Goal: Task Accomplishment & Management: Use online tool/utility

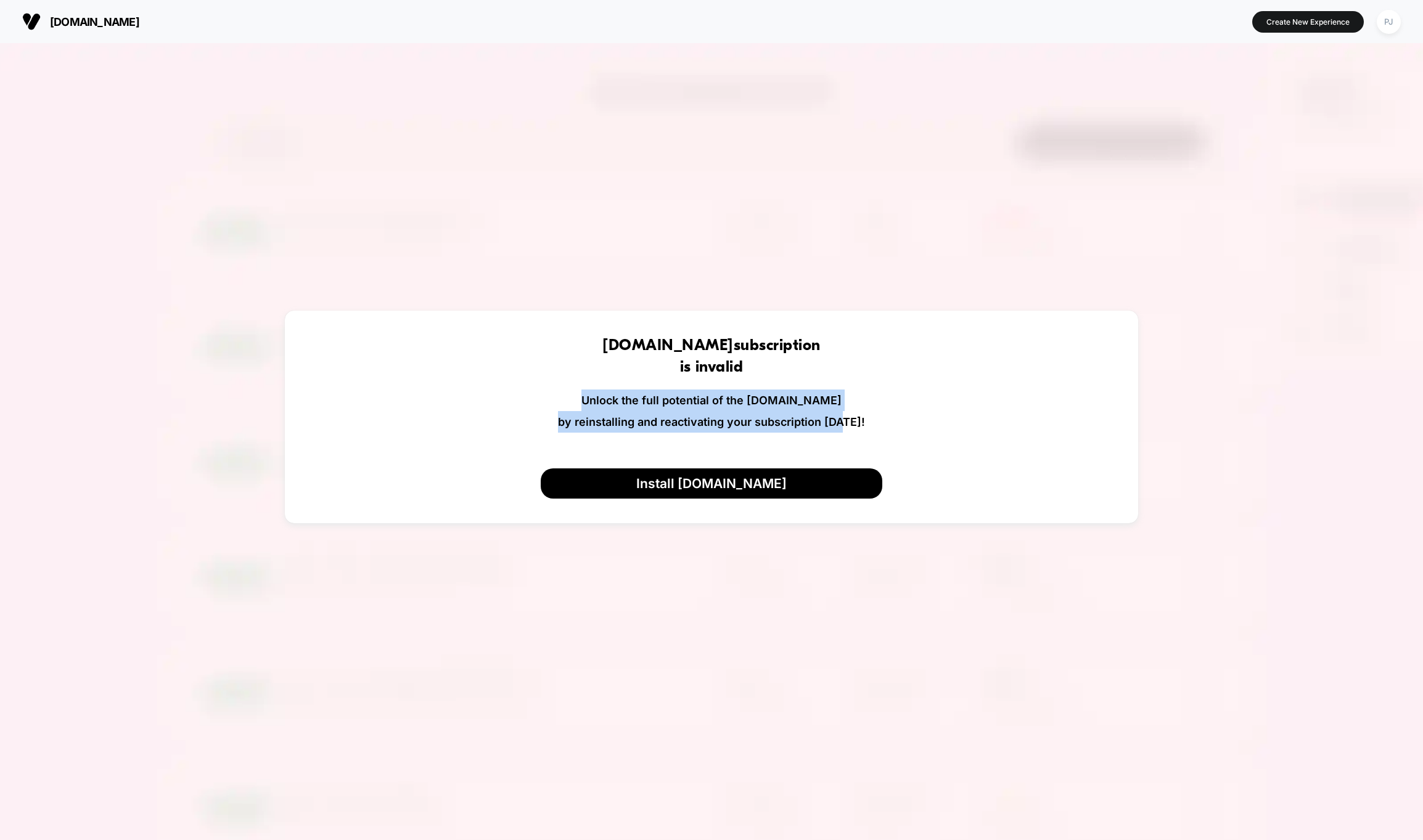
drag, startPoint x: 611, startPoint y: 385, endPoint x: 843, endPoint y: 415, distance: 233.9
click at [842, 415] on div "[DOMAIN_NAME] subscription is invalid Unlock the full potential of the [DOMAIN_…" at bounding box center [711, 390] width 854 height 158
click at [863, 415] on div "[DOMAIN_NAME] subscription is invalid Unlock the full potential of the [DOMAIN_…" at bounding box center [711, 390] width 854 height 158
